Goal: Check status

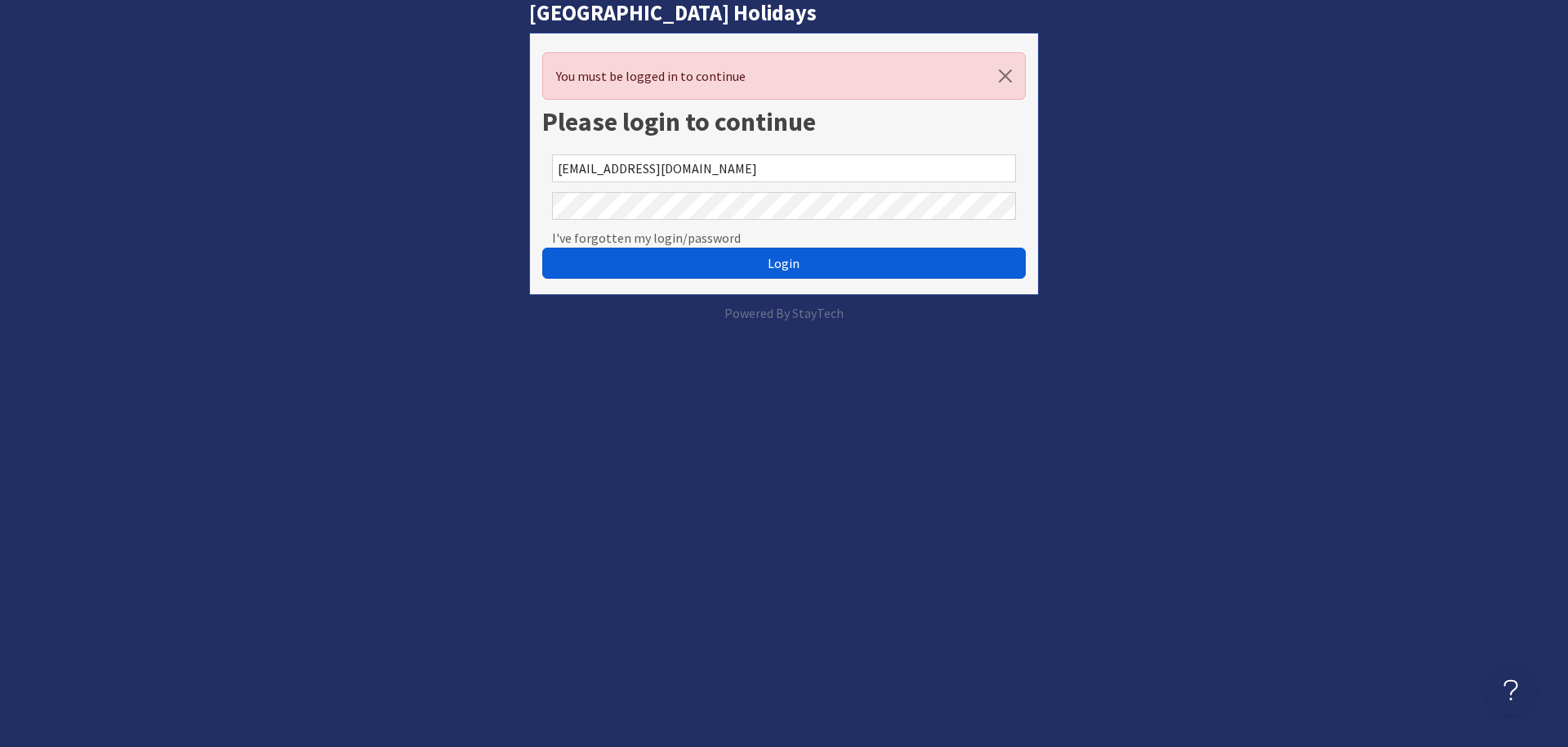
click at [773, 258] on span "Login" at bounding box center [784, 262] width 31 height 17
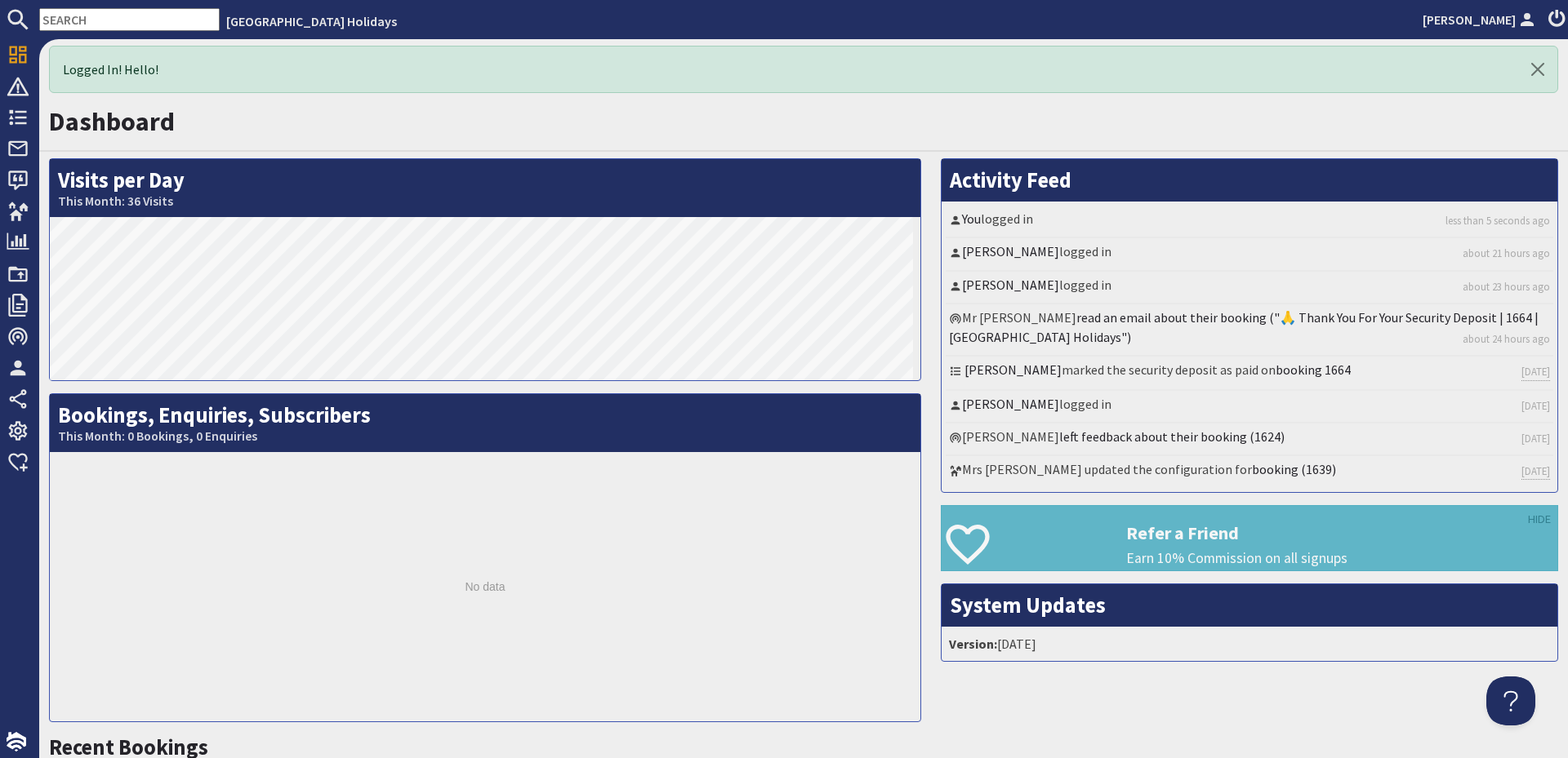
click at [152, 11] on input "text" at bounding box center [130, 19] width 181 height 23
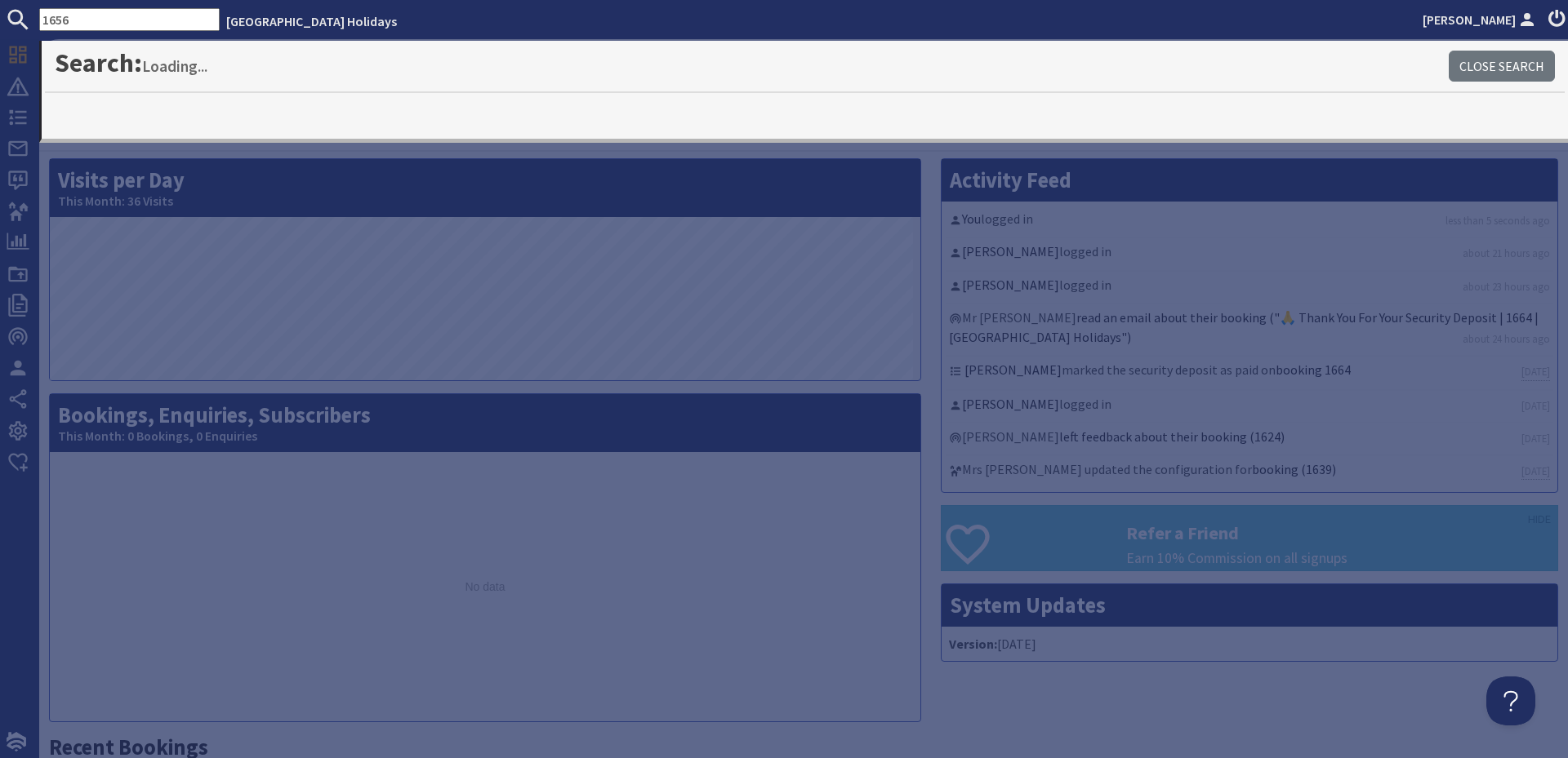
type input "1656"
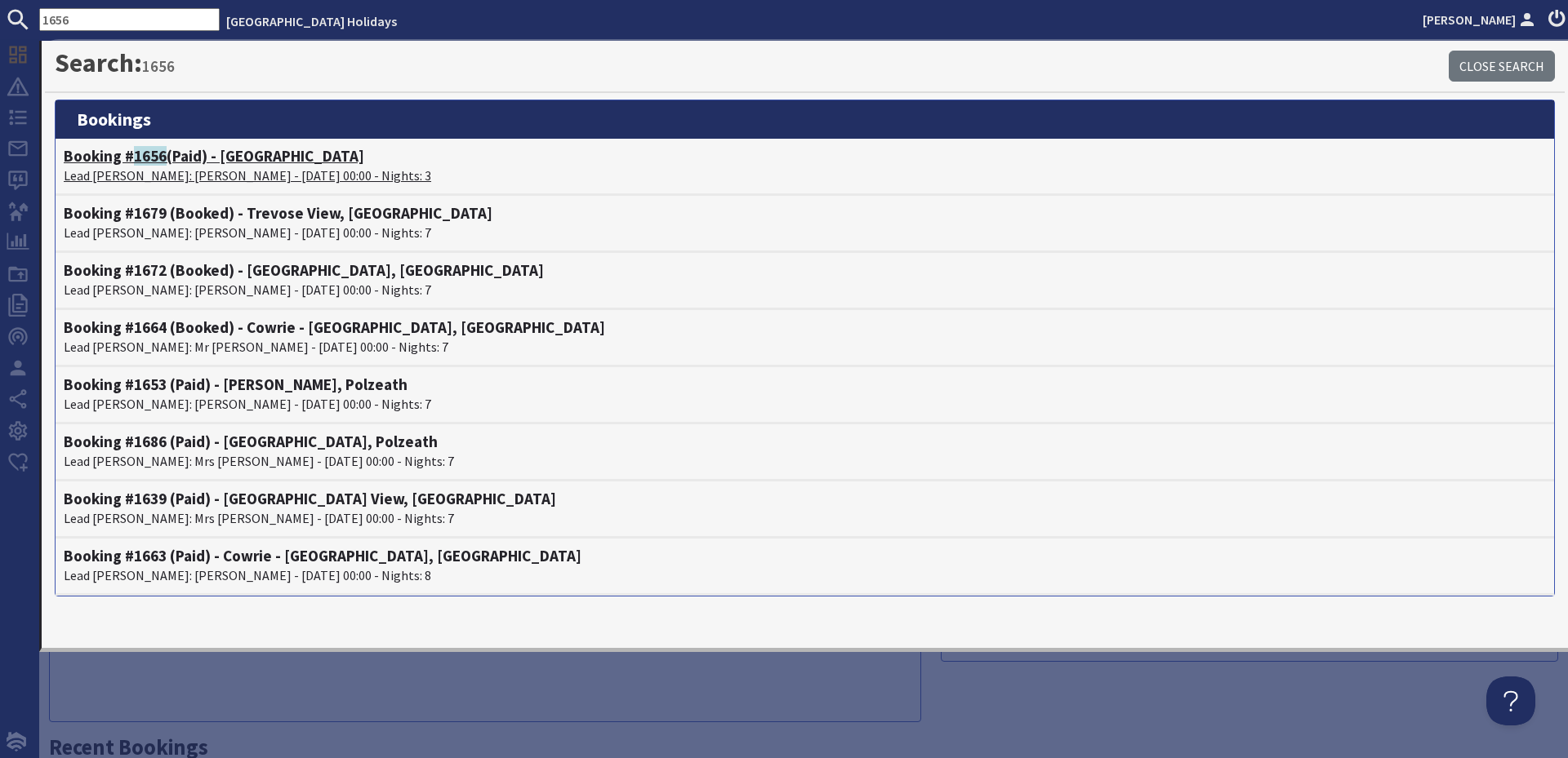
click at [194, 147] on h4 "Booking # 1656 (Paid) - [GEOGRAPHIC_DATA]" at bounding box center [805, 156] width 1483 height 19
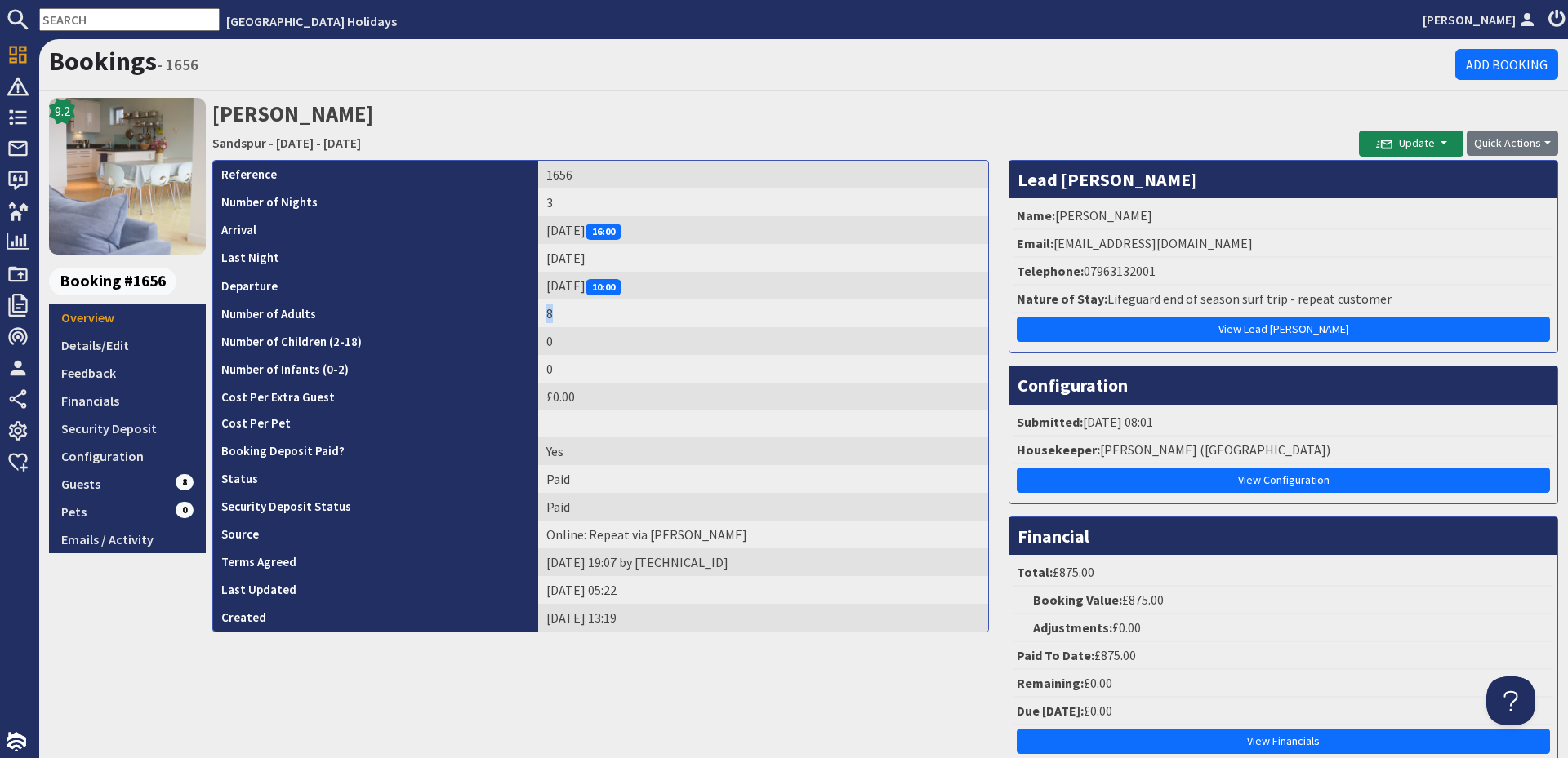
drag, startPoint x: 598, startPoint y: 306, endPoint x: 553, endPoint y: 310, distance: 45.2
click at [553, 310] on td "8" at bounding box center [763, 313] width 450 height 27
drag, startPoint x: 553, startPoint y: 310, endPoint x: 590, endPoint y: 311, distance: 37.0
click at [590, 311] on td "8" at bounding box center [763, 313] width 450 height 27
